Goal: Transaction & Acquisition: Purchase product/service

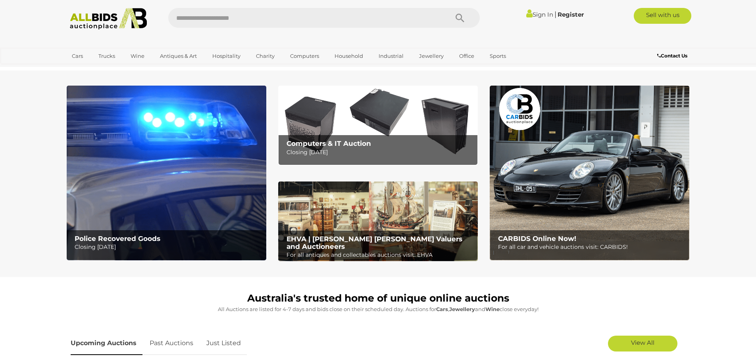
click at [135, 185] on img at bounding box center [167, 173] width 200 height 175
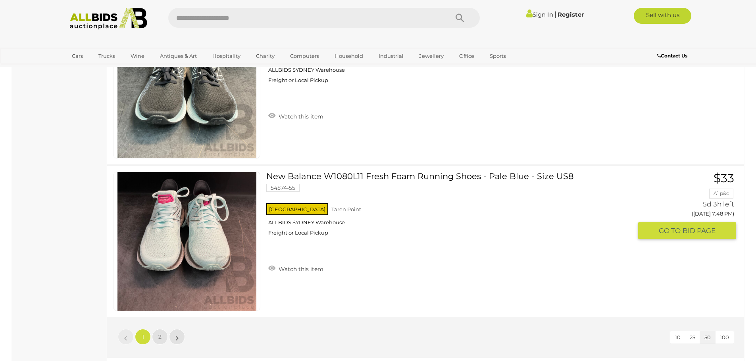
scroll to position [7695, 0]
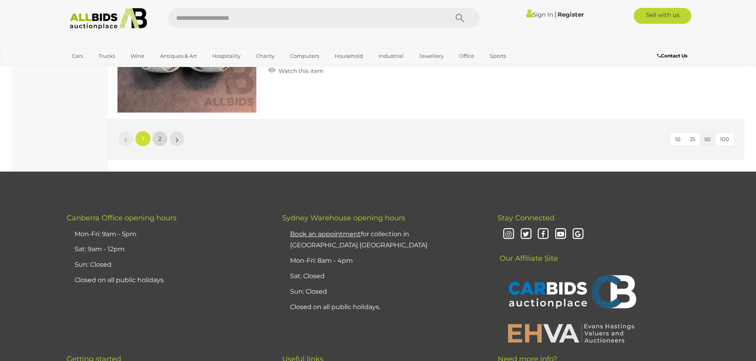
click at [156, 138] on link "2" at bounding box center [160, 139] width 16 height 16
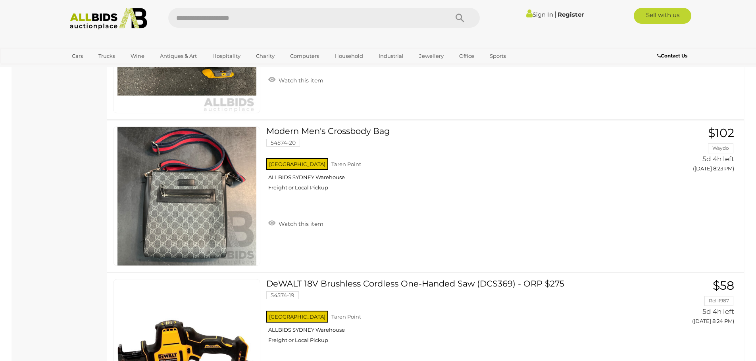
scroll to position [6287, 0]
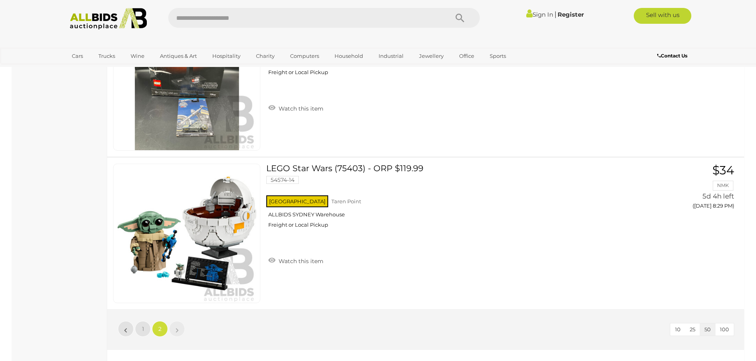
scroll to position [99, 0]
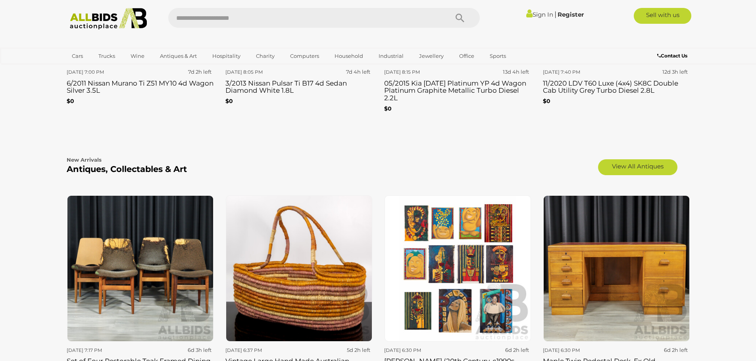
scroll to position [1349, 0]
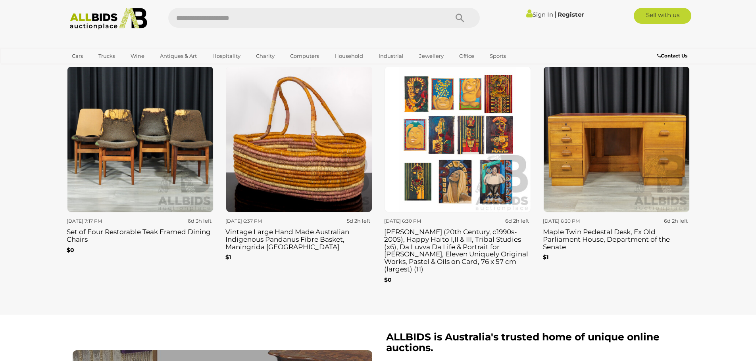
click at [304, 141] on img at bounding box center [299, 139] width 146 height 146
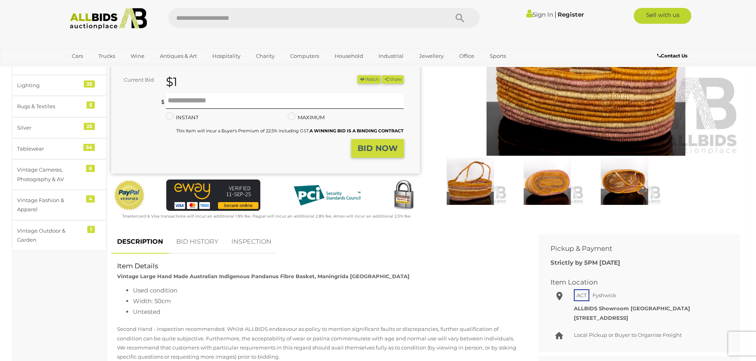
scroll to position [238, 0]
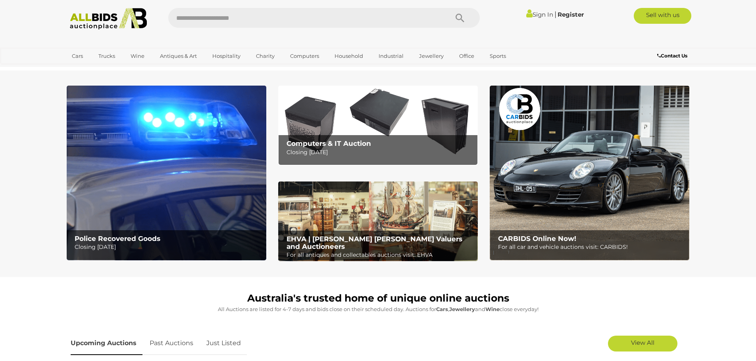
click at [405, 198] on img at bounding box center [378, 222] width 200 height 80
